Goal: Find specific page/section: Find specific page/section

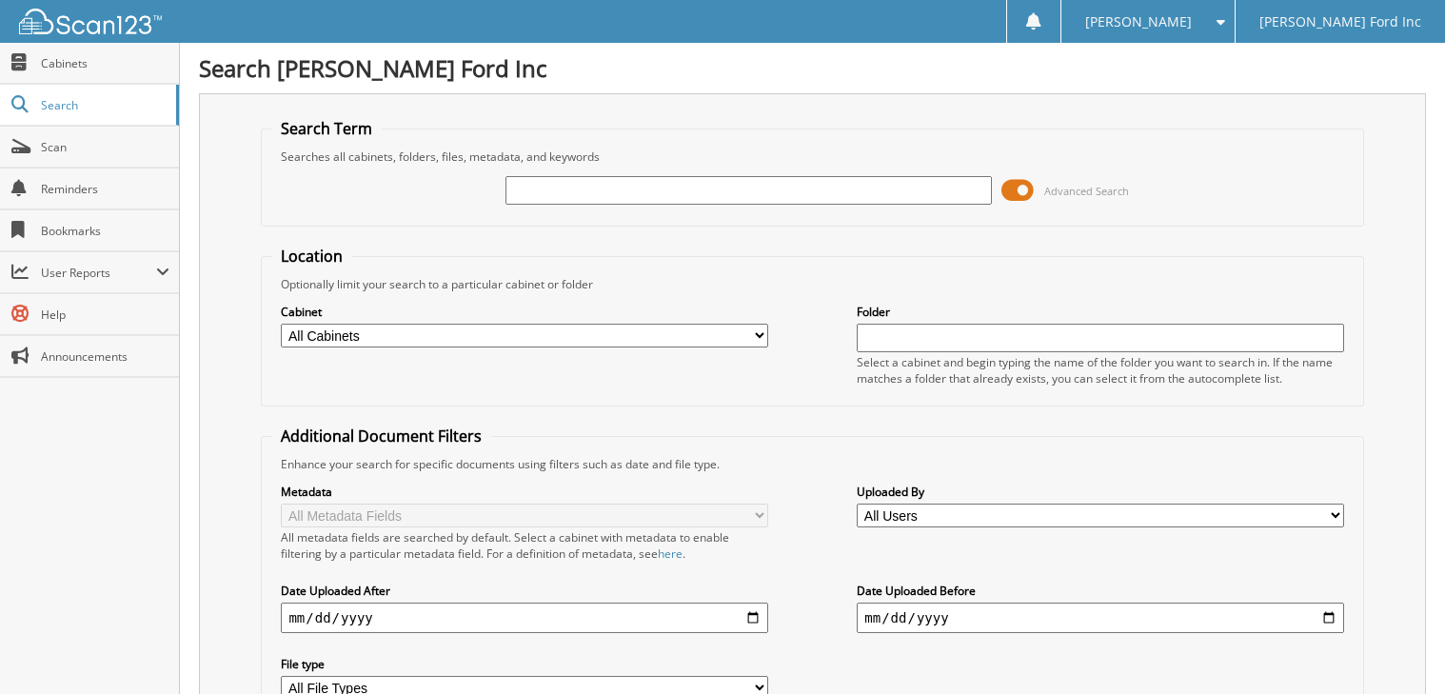
click at [1018, 189] on span at bounding box center [1017, 190] width 32 height 29
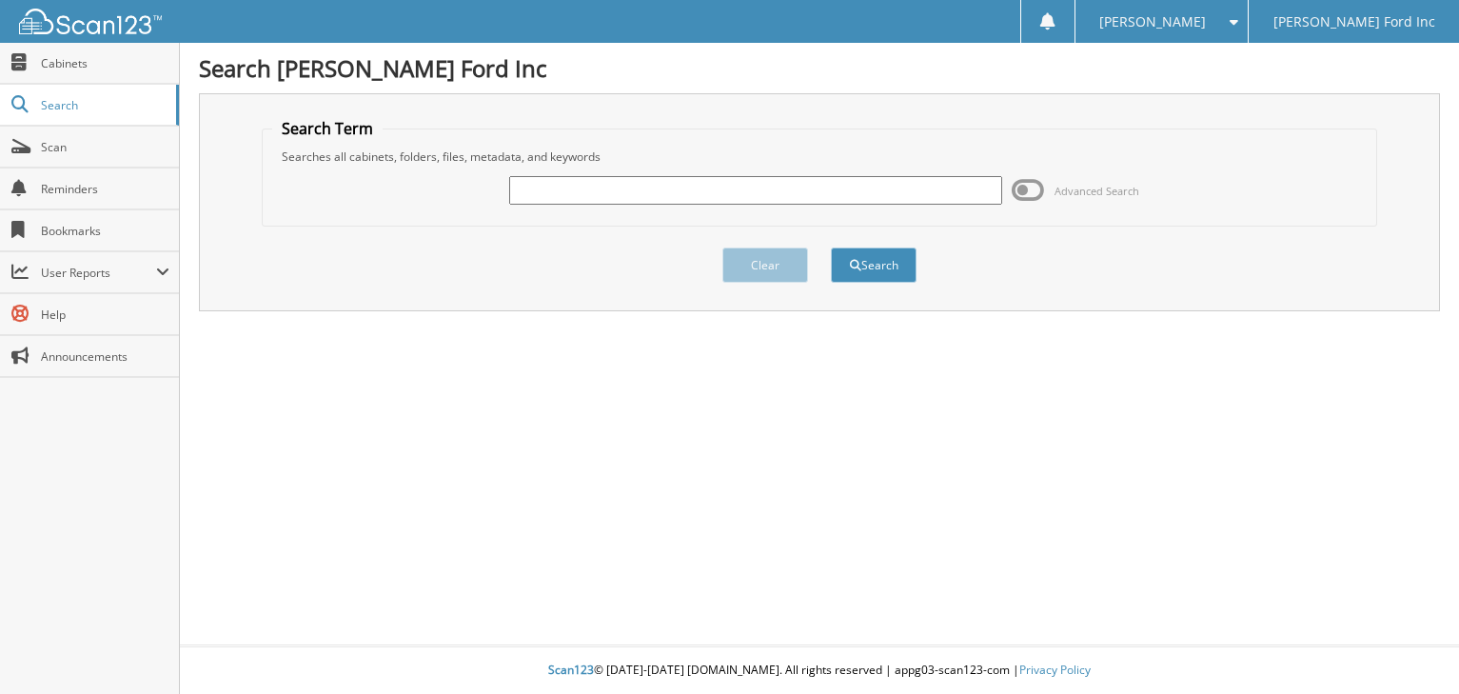
click at [570, 193] on input "text" at bounding box center [755, 190] width 492 height 29
type input "[PERSON_NAME]"
click at [892, 276] on button "Search" at bounding box center [874, 264] width 86 height 35
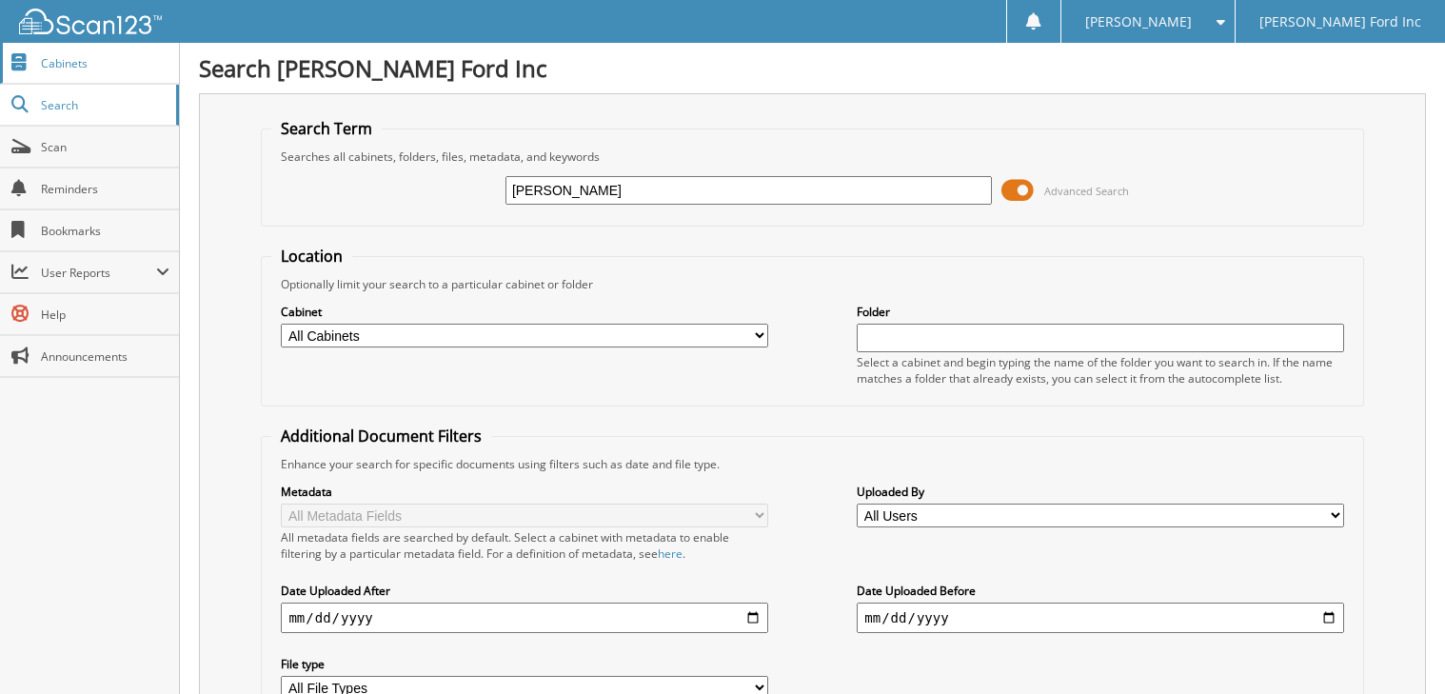
click at [113, 55] on span "Cabinets" at bounding box center [105, 63] width 129 height 16
